Goal: Find contact information: Find contact information

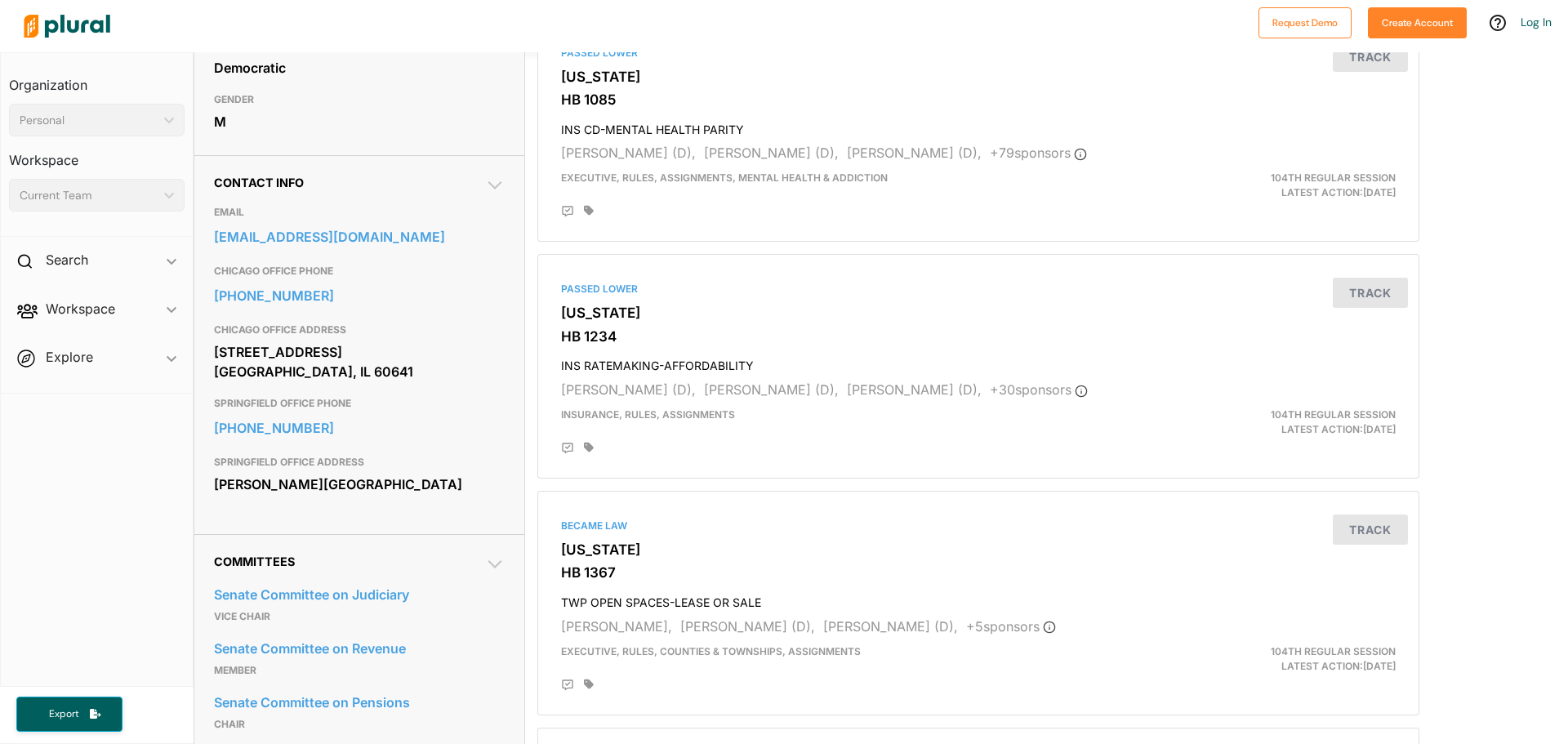
scroll to position [409, 0]
click at [367, 431] on link "[PHONE_NUMBER]" at bounding box center [359, 426] width 291 height 25
drag, startPoint x: 277, startPoint y: 417, endPoint x: 205, endPoint y: 482, distance: 97.0
click at [204, 482] on div "Contact Info EMAIL info@senatormartwick.com CHICAGO OFFICE PHONE 773-286-1115 C…" at bounding box center [359, 343] width 330 height 379
drag, startPoint x: 212, startPoint y: 397, endPoint x: 326, endPoint y: 418, distance: 115.9
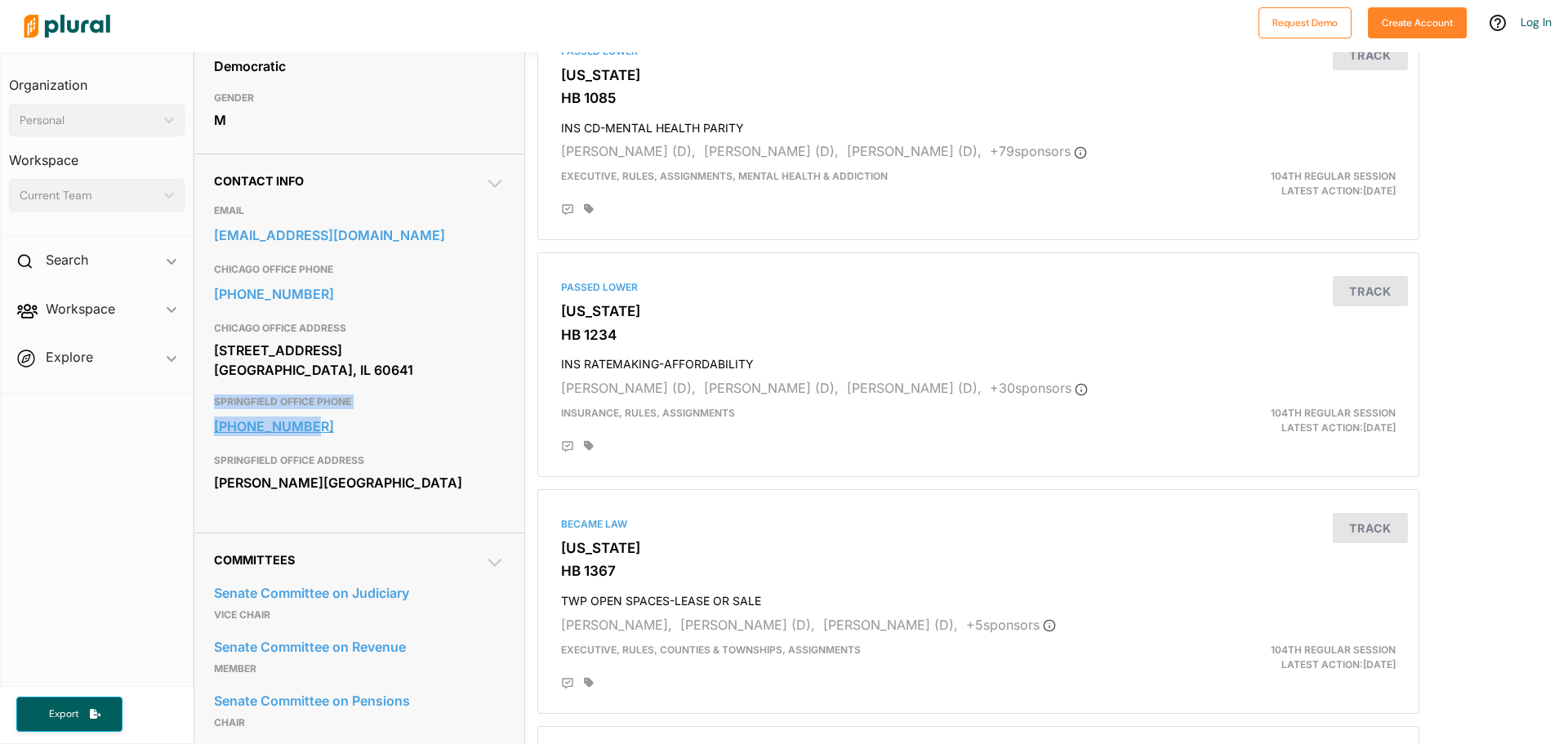
click at [326, 418] on div "Contact Info EMAIL info@senatormartwick.com CHICAGO OFFICE PHONE 773-286-1115 C…" at bounding box center [359, 343] width 330 height 379
click at [350, 404] on h3 "SPRINGFIELD OFFICE PHONE" at bounding box center [359, 403] width 291 height 20
drag, startPoint x: 216, startPoint y: 411, endPoint x: 325, endPoint y: 427, distance: 110.2
click at [325, 427] on div "217-782-1035" at bounding box center [359, 426] width 291 height 30
copy link "217-782-1035"
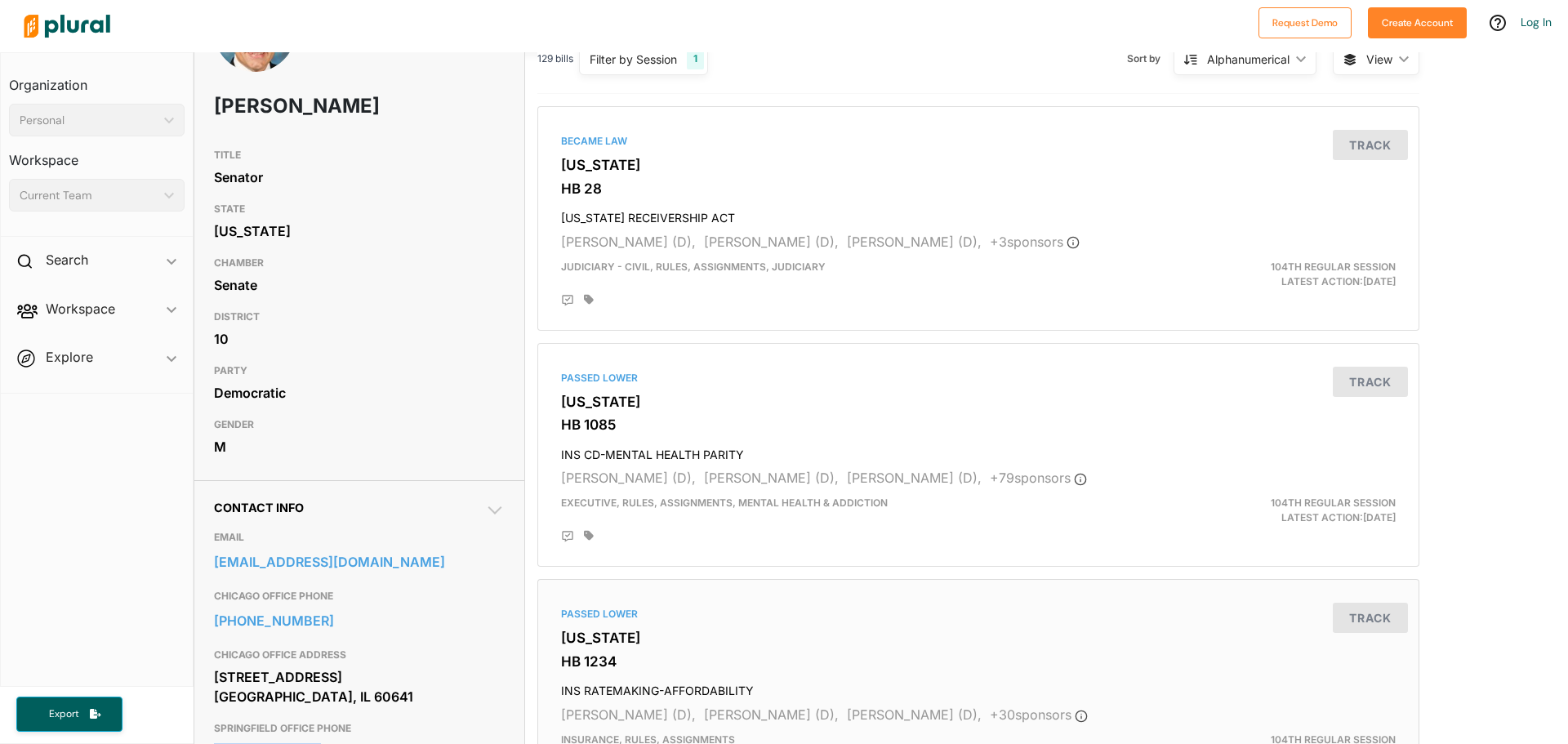
scroll to position [0, 0]
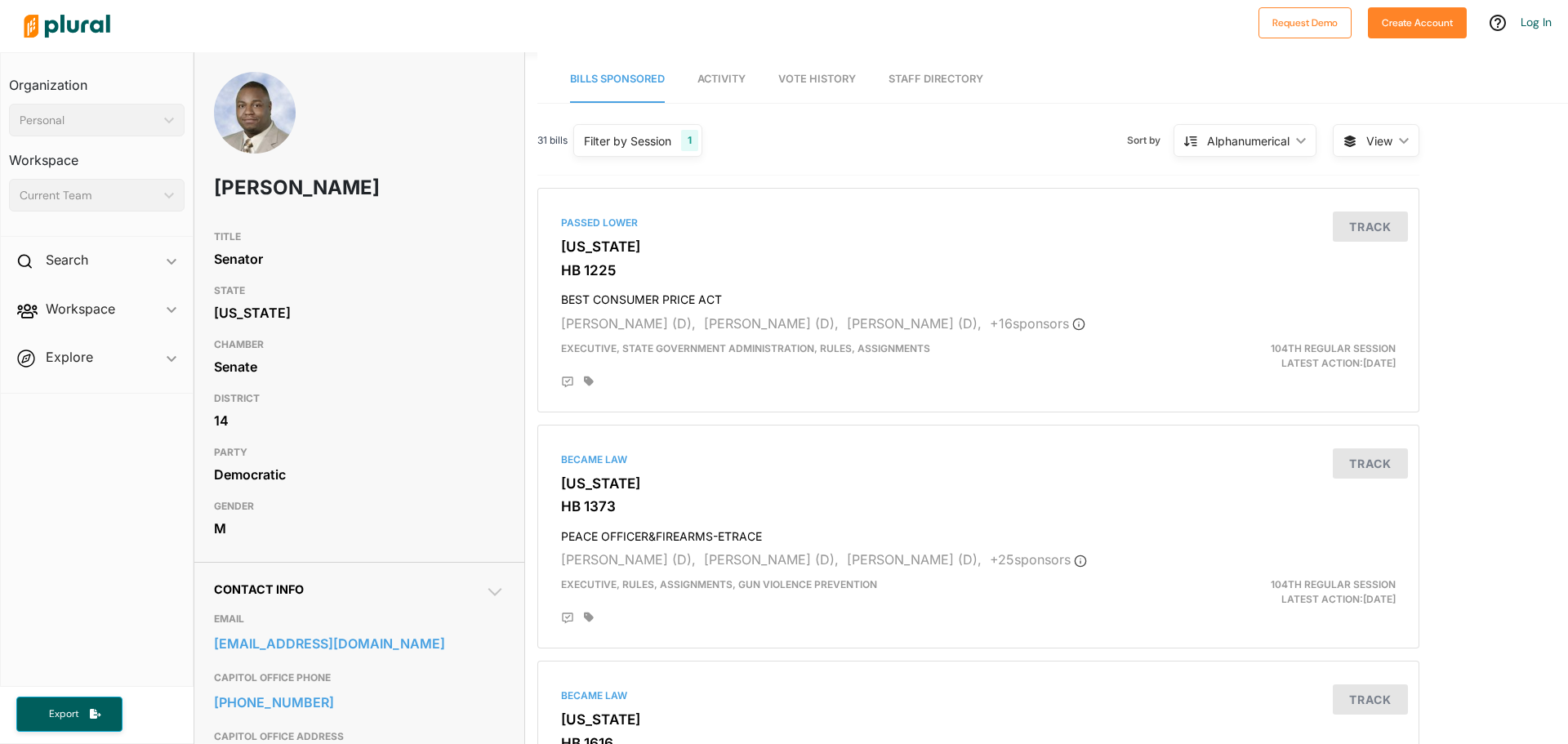
scroll to position [245, 0]
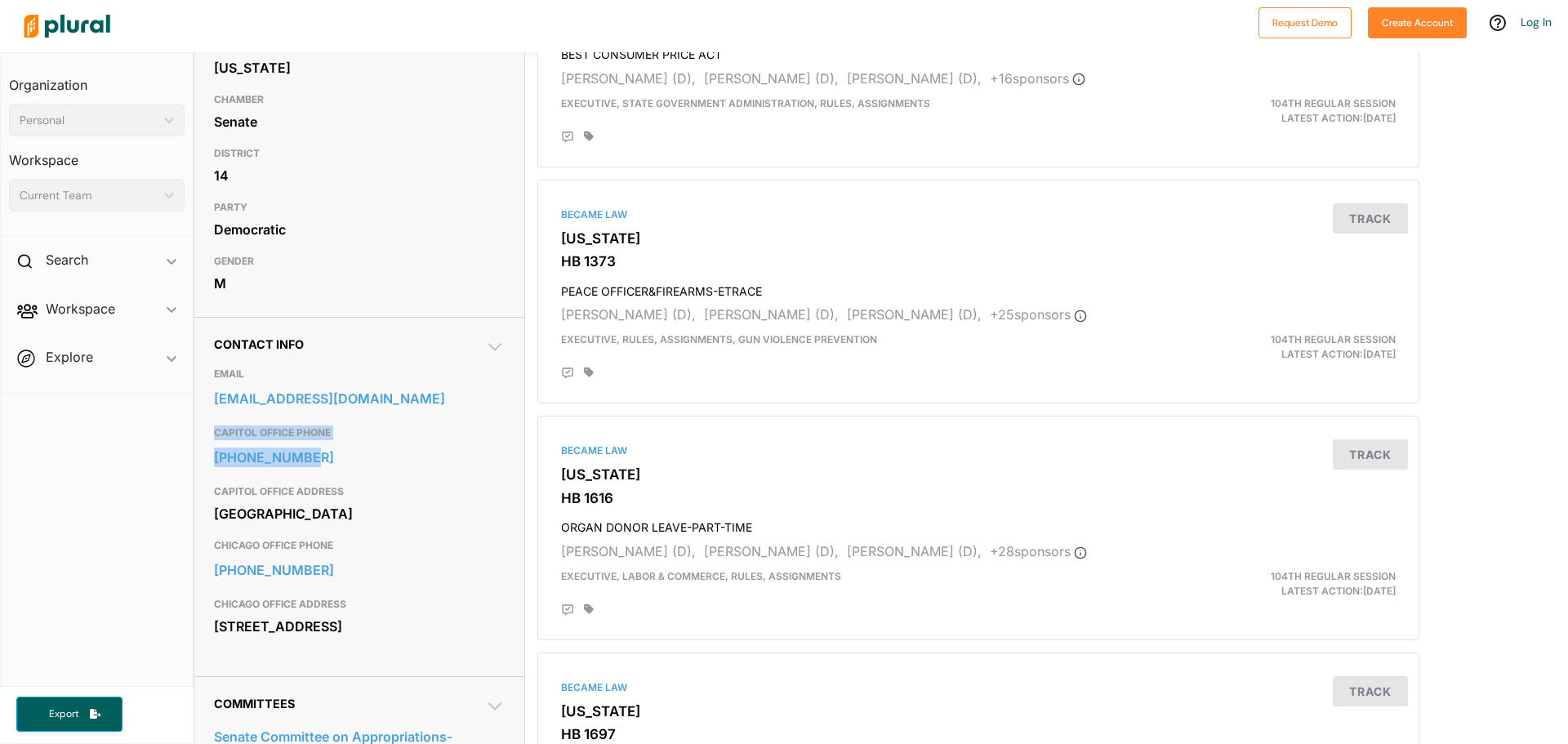
drag, startPoint x: 210, startPoint y: 443, endPoint x: 432, endPoint y: 440, distance: 222.0
click at [351, 460] on div "Contact Info EMAIL [EMAIL_ADDRESS][DOMAIN_NAME] CAPITOL OFFICE PHONE [PHONE_NUM…" at bounding box center [359, 496] width 330 height 359
click at [442, 426] on h3 "CAPITOL OFFICE PHONE" at bounding box center [359, 433] width 291 height 20
drag, startPoint x: 215, startPoint y: 444, endPoint x: 310, endPoint y: 461, distance: 96.5
click at [310, 461] on div "[PHONE_NUMBER]" at bounding box center [359, 458] width 291 height 30
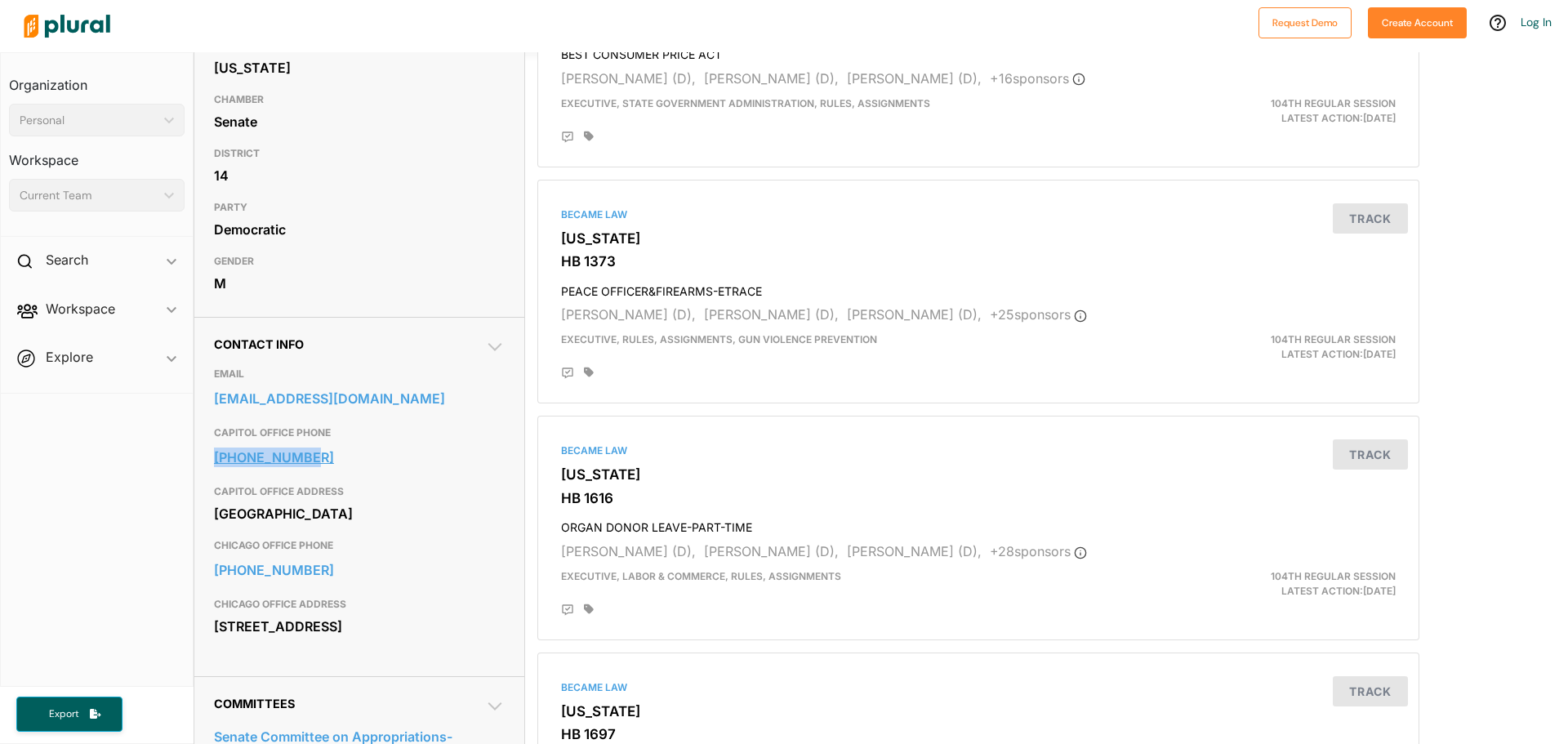
copy link "[PHONE_NUMBER]"
